Goal: Task Accomplishment & Management: Manage account settings

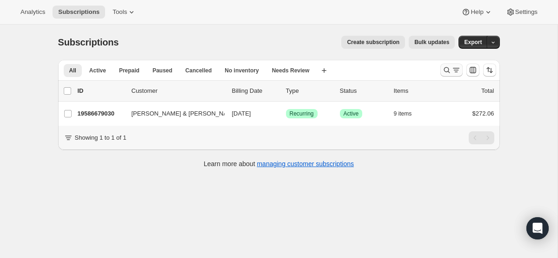
click at [445, 72] on icon "Search and filter results" at bounding box center [447, 70] width 6 height 6
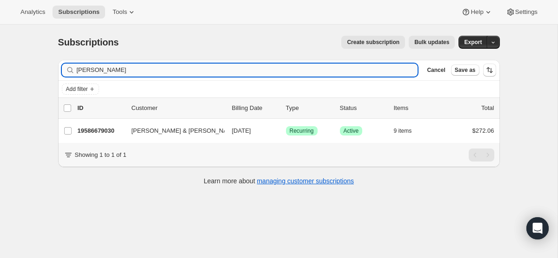
click at [315, 73] on input "[PERSON_NAME]" at bounding box center [247, 70] width 341 height 13
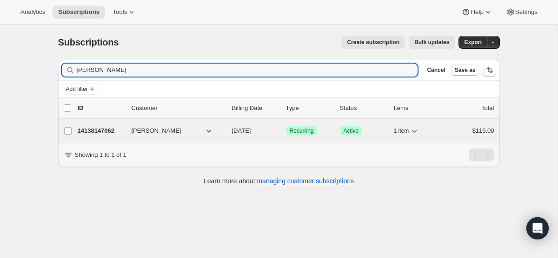
type input "[PERSON_NAME]"
click at [251, 131] on span "[DATE]" at bounding box center [241, 130] width 19 height 7
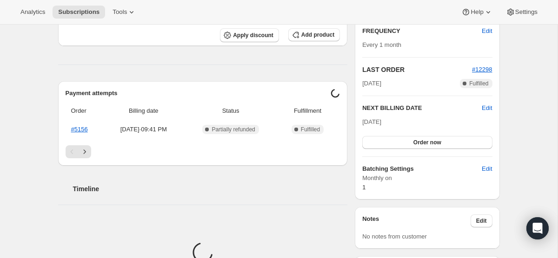
scroll to position [206, 0]
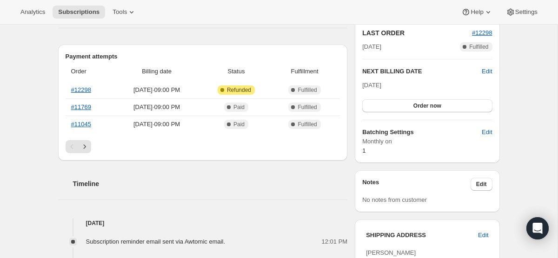
click at [492, 70] on div "Plan Success Active | Created Date [DATE] Customer Portal FREQUENCY Edit Every …" at bounding box center [427, 33] width 145 height 259
click at [485, 73] on span "Edit" at bounding box center [487, 71] width 10 height 9
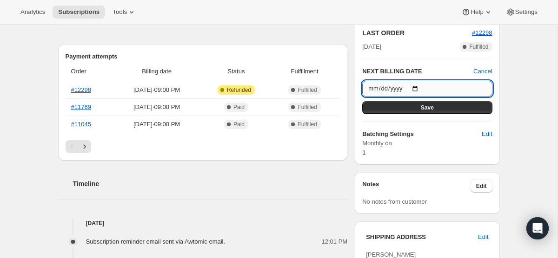
click at [416, 87] on input "[DATE]" at bounding box center [427, 89] width 130 height 16
type input "[DATE]"
click at [489, 105] on button "Save" at bounding box center [427, 107] width 130 height 13
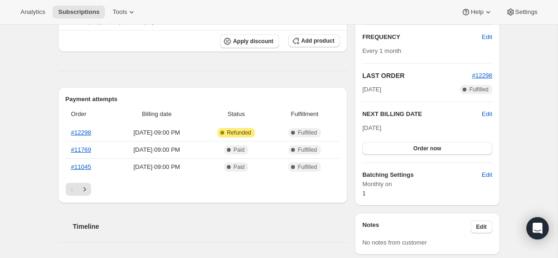
scroll to position [0, 0]
